Goal: Task Accomplishment & Management: Complete application form

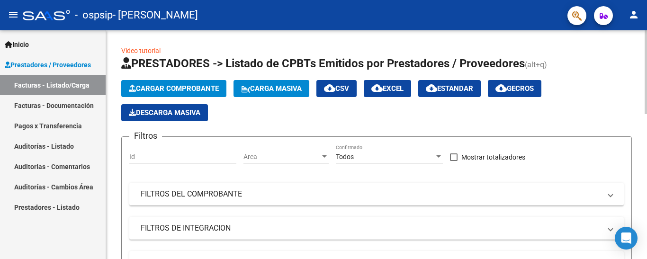
click at [196, 86] on span "Cargar Comprobante" at bounding box center [174, 88] width 90 height 9
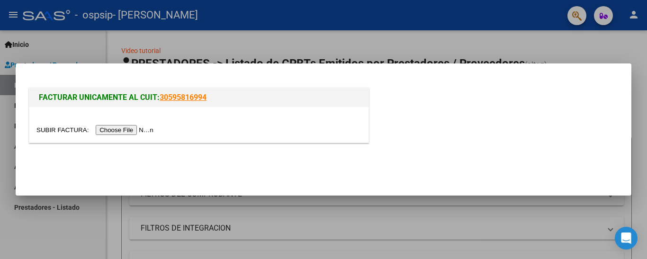
click at [148, 130] on input "file" at bounding box center [96, 130] width 120 height 10
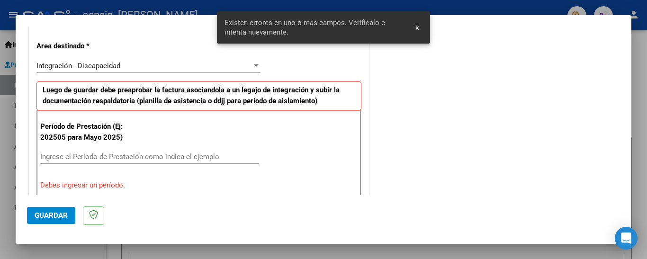
scroll to position [228, 0]
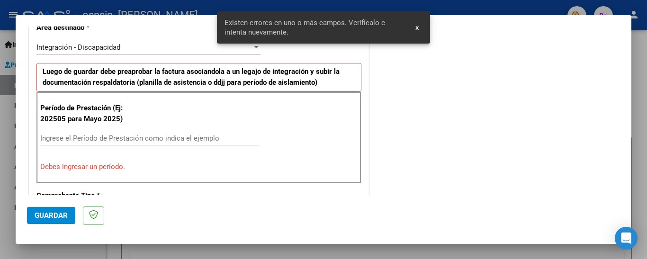
click at [93, 135] on input "Ingrese el Período de Prestación como indica el ejemplo" at bounding box center [149, 138] width 219 height 9
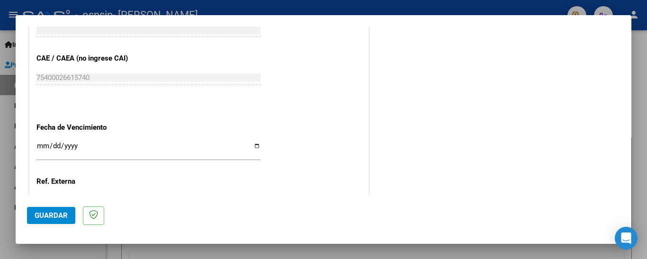
scroll to position [570, 0]
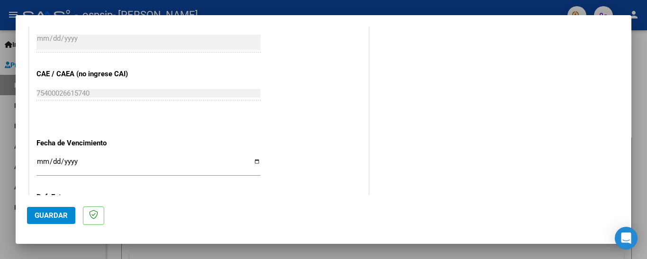
type input "202509"
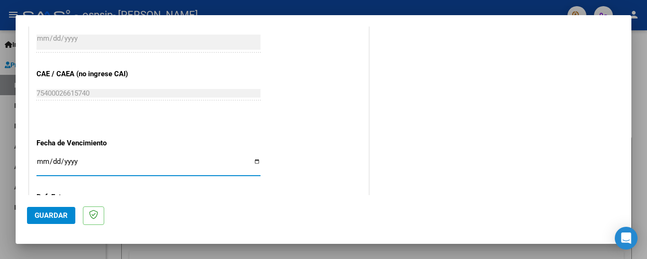
click at [42, 162] on input "Ingresar la fecha" at bounding box center [148, 165] width 224 height 15
type input "[DATE]"
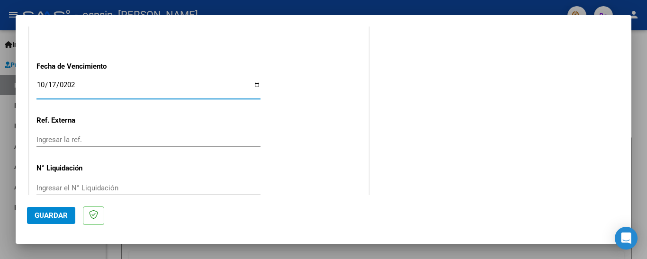
scroll to position [665, 0]
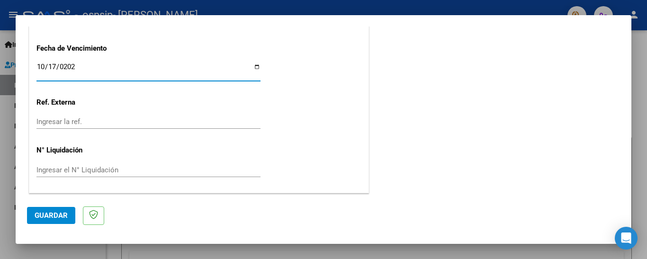
drag, startPoint x: 64, startPoint y: 215, endPoint x: 85, endPoint y: 203, distance: 24.6
click at [64, 216] on span "Guardar" at bounding box center [51, 215] width 33 height 9
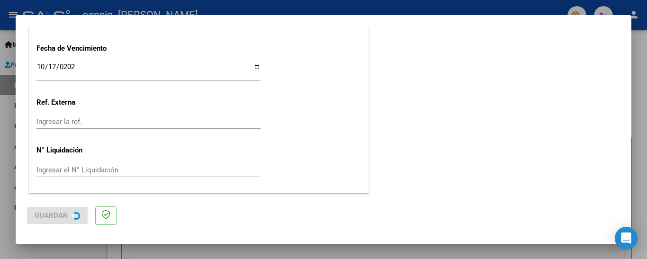
scroll to position [0, 0]
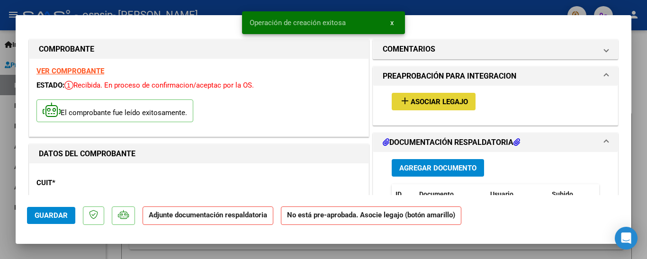
click at [417, 104] on span "Asociar Legajo" at bounding box center [438, 102] width 57 height 9
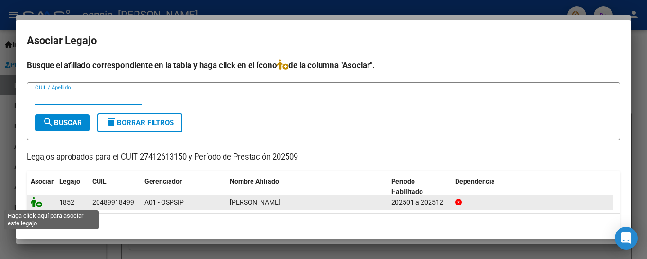
click at [38, 203] on icon at bounding box center [36, 202] width 11 height 10
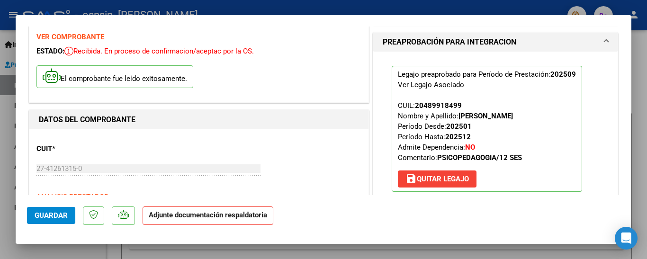
scroll to position [142, 0]
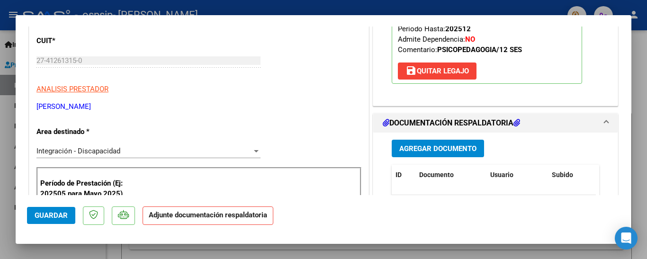
click at [405, 148] on span "Agregar Documento" at bounding box center [437, 148] width 77 height 9
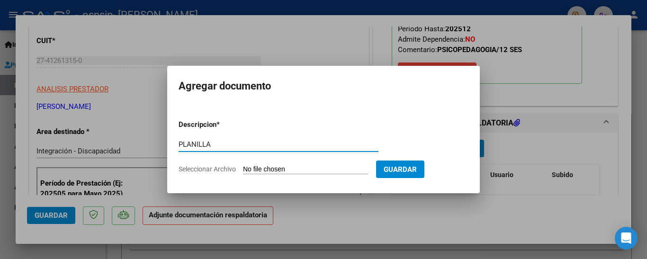
type input "PLANILLA"
click at [276, 164] on form "Descripcion * PLANILLA Escriba aquí una descripcion Seleccionar Archivo Guardar" at bounding box center [323, 146] width 290 height 69
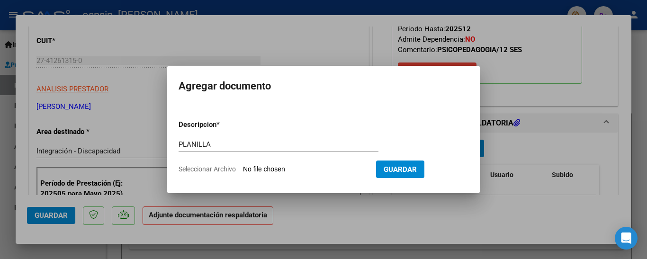
click at [275, 171] on input "Seleccionar Archivo" at bounding box center [305, 169] width 125 height 9
type input "C:\fakepath\Planilla PSP.pdf"
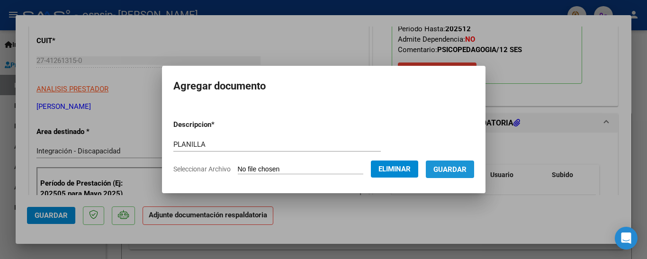
click at [462, 169] on span "Guardar" at bounding box center [449, 169] width 33 height 9
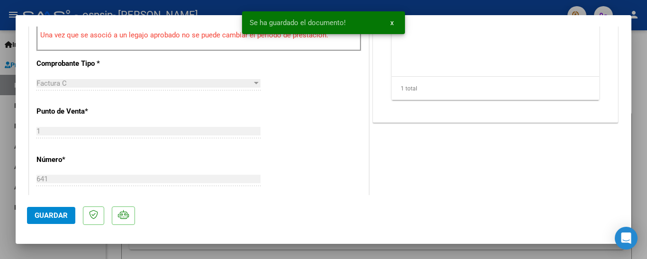
scroll to position [379, 0]
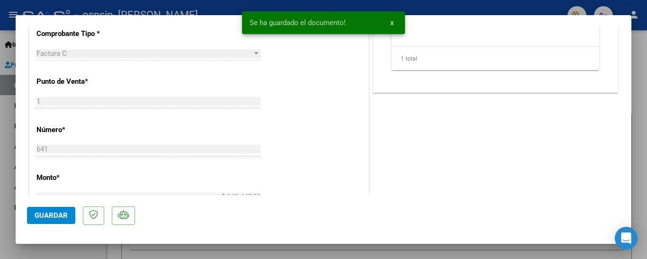
click at [65, 216] on span "Guardar" at bounding box center [51, 215] width 33 height 9
